Goal: Book appointment/travel/reservation

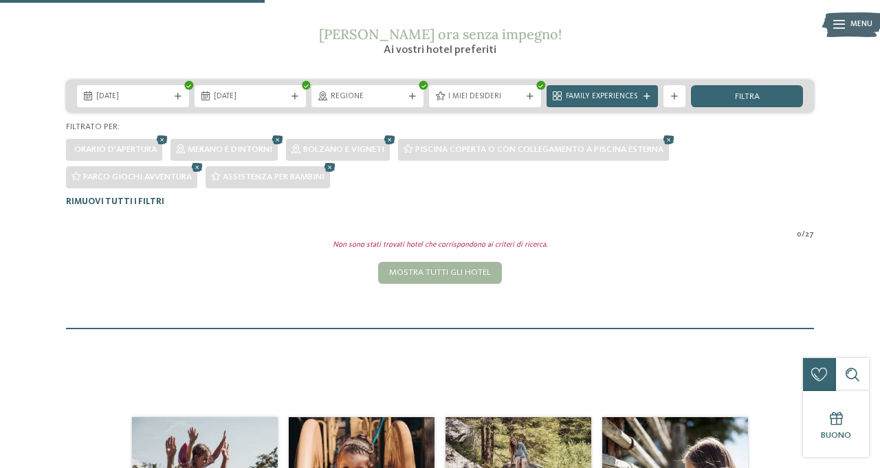
click at [119, 200] on span "Rimuovi tutti i filtri" at bounding box center [115, 201] width 98 height 9
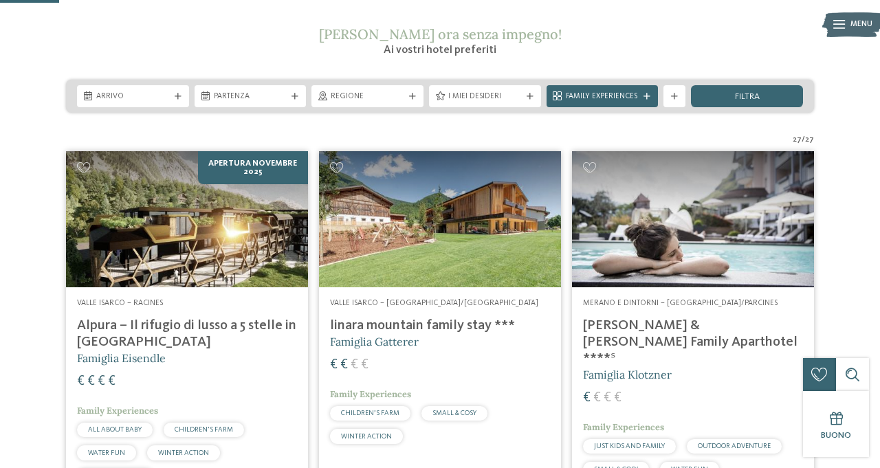
scroll to position [273, 0]
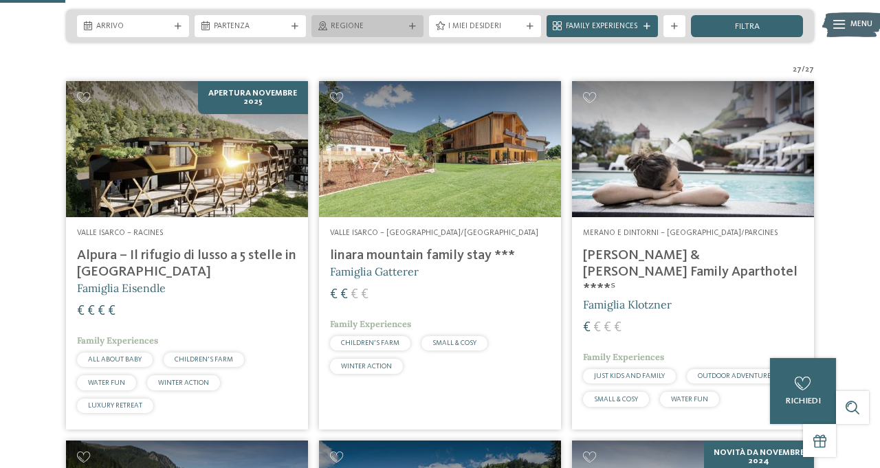
click at [388, 25] on span "Regione" at bounding box center [368, 26] width 74 height 11
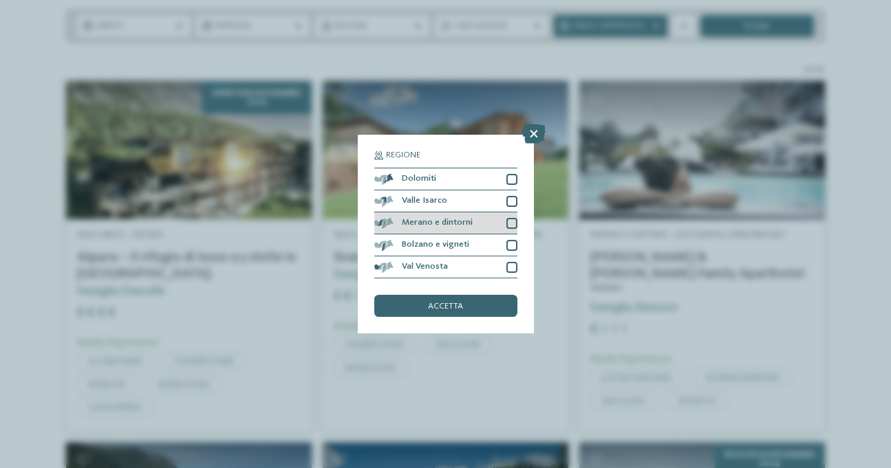
click at [512, 217] on div "Merano e dintorni" at bounding box center [445, 224] width 143 height 22
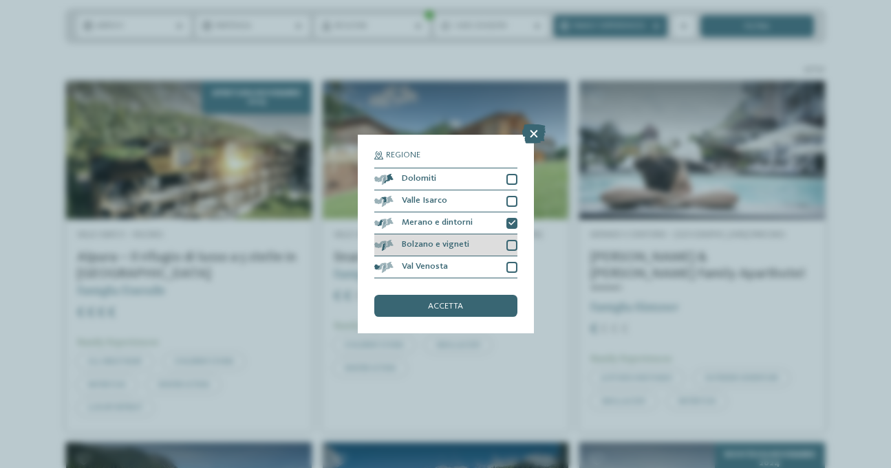
click at [514, 246] on div at bounding box center [511, 245] width 11 height 11
click at [482, 314] on div "accetta" at bounding box center [445, 306] width 143 height 22
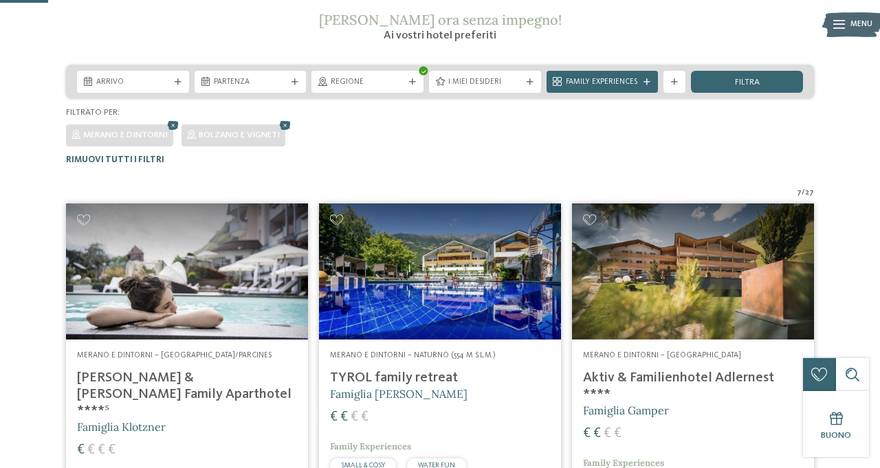
scroll to position [28, 0]
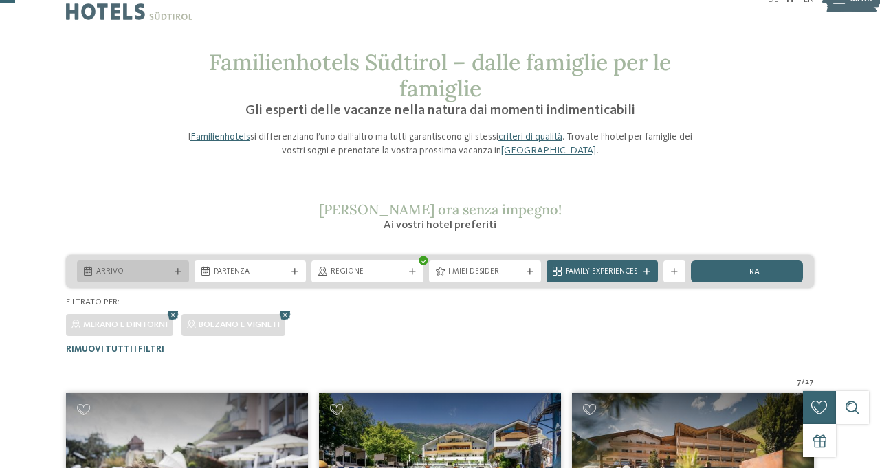
click at [169, 271] on span "Arrivo" at bounding box center [133, 272] width 74 height 11
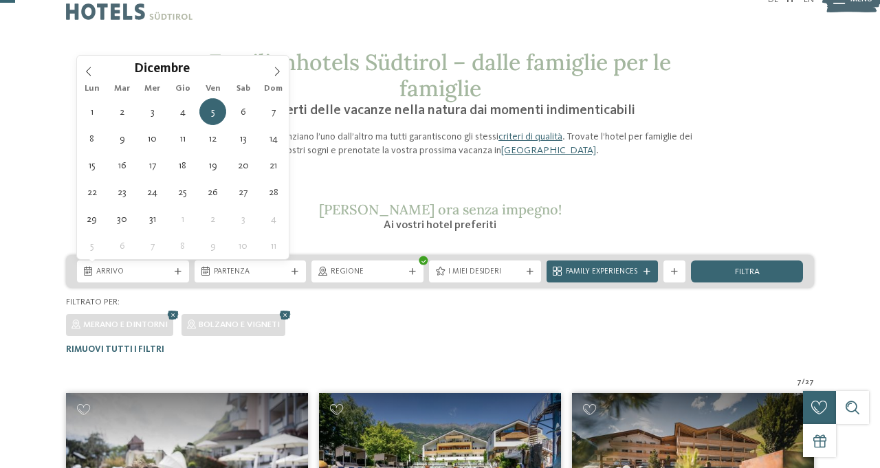
type div "[DATE]"
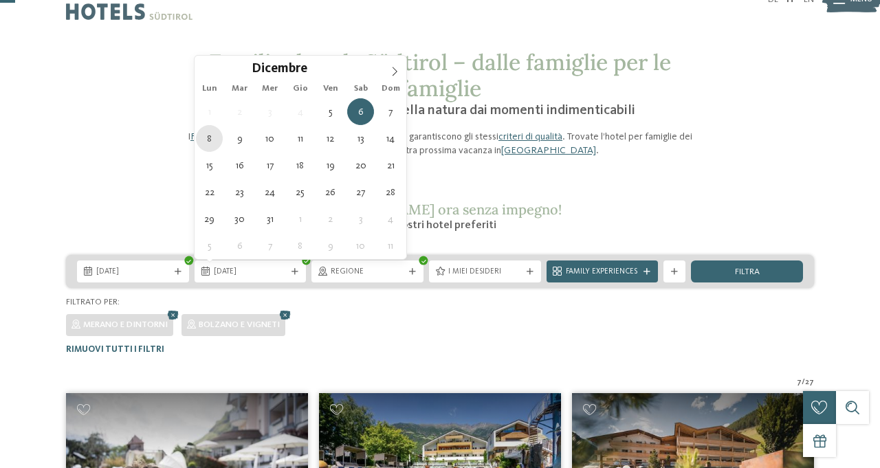
type div "[DATE]"
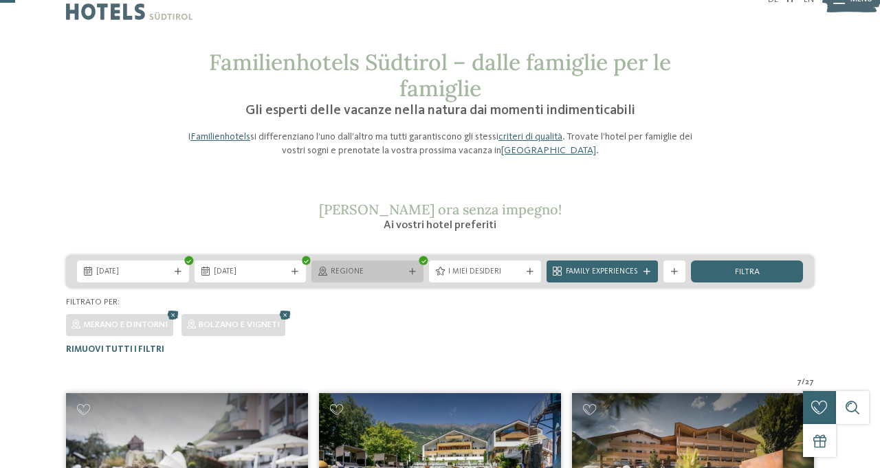
click at [412, 272] on icon at bounding box center [412, 272] width 7 height 7
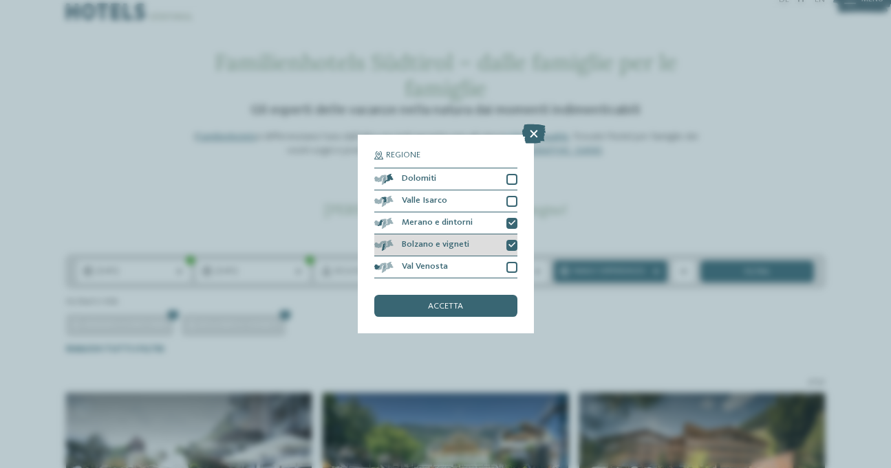
click at [511, 244] on icon at bounding box center [511, 245] width 7 height 7
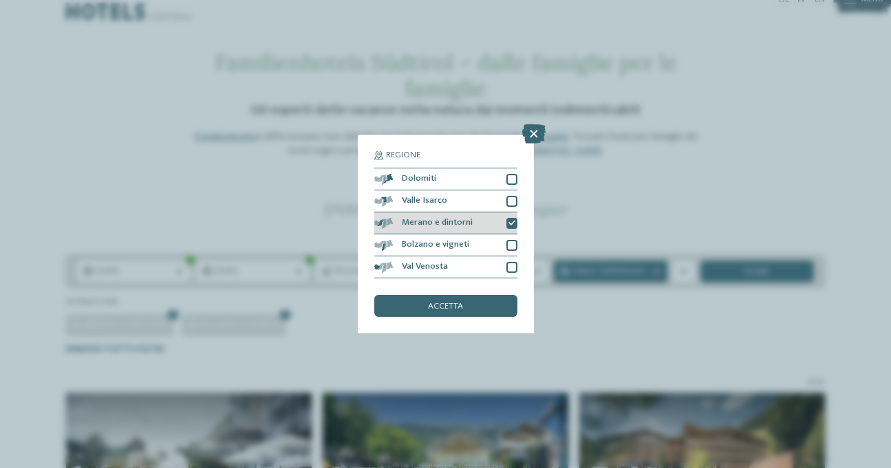
click at [510, 222] on icon at bounding box center [511, 223] width 7 height 7
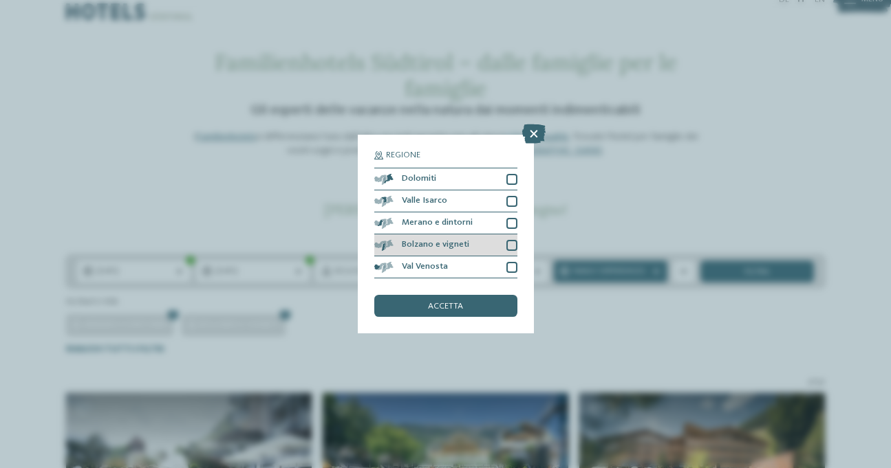
click at [507, 247] on div at bounding box center [511, 245] width 11 height 11
click at [477, 307] on div "accetta" at bounding box center [445, 306] width 143 height 22
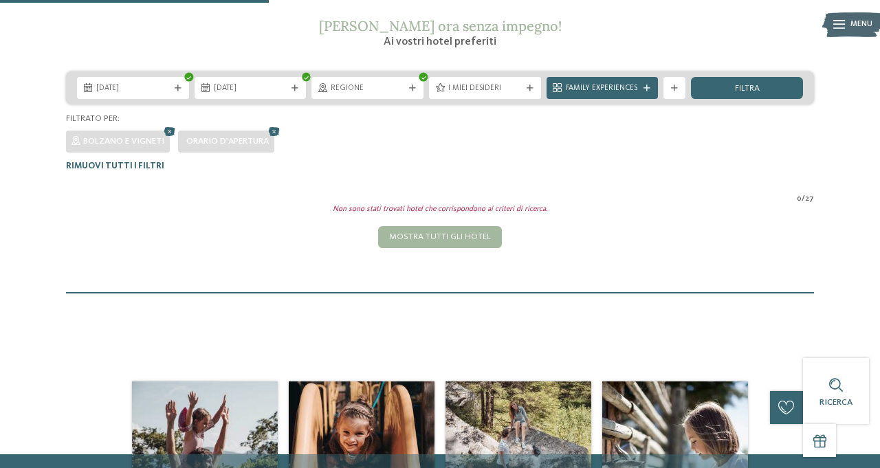
scroll to position [184, 0]
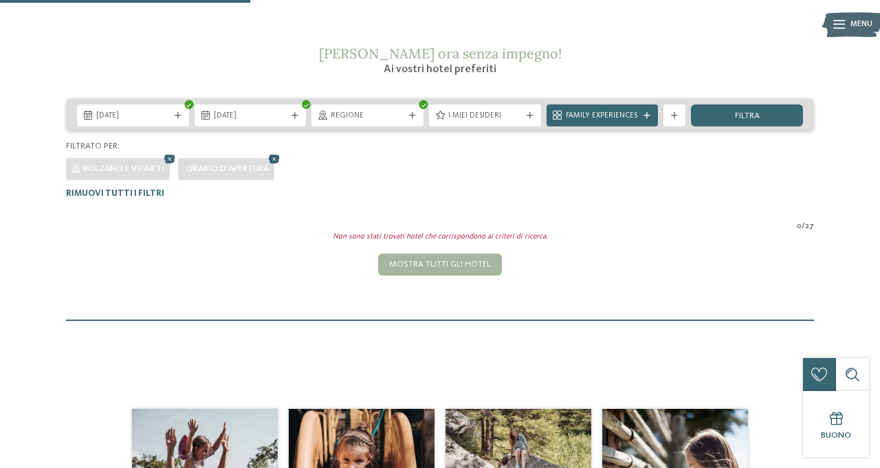
click at [277, 160] on icon at bounding box center [274, 160] width 17 height 14
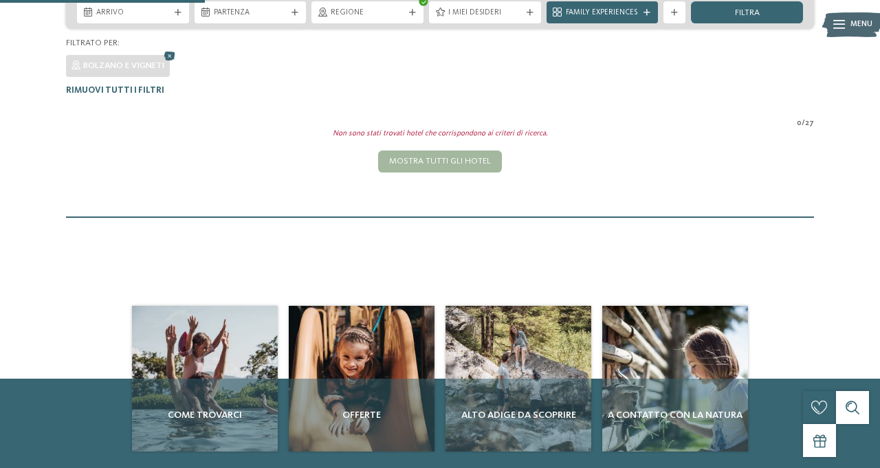
scroll to position [0, 0]
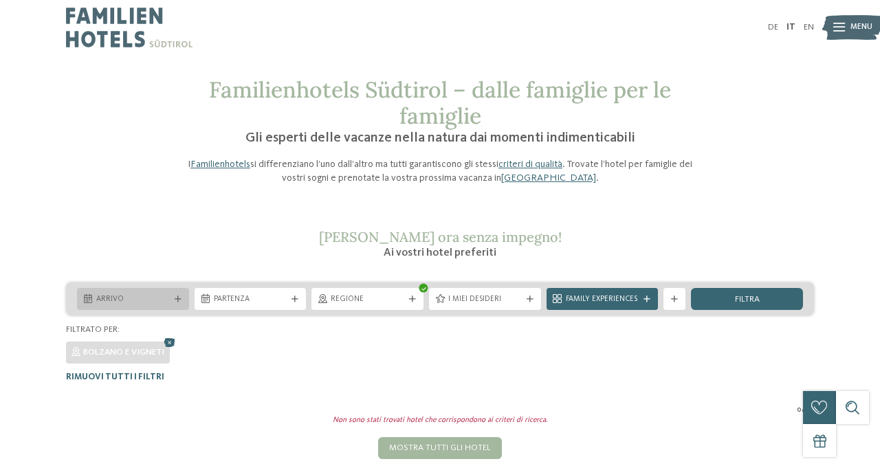
click at [124, 302] on span "Arrivo" at bounding box center [133, 299] width 74 height 11
